Goal: Navigation & Orientation: Find specific page/section

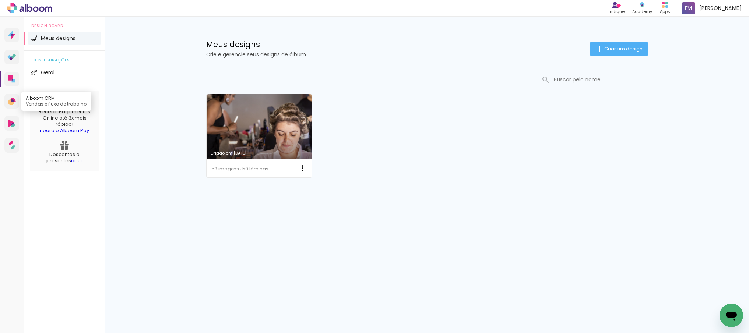
click at [12, 100] on icon at bounding box center [12, 100] width 3 height 3
